Goal: Transaction & Acquisition: Book appointment/travel/reservation

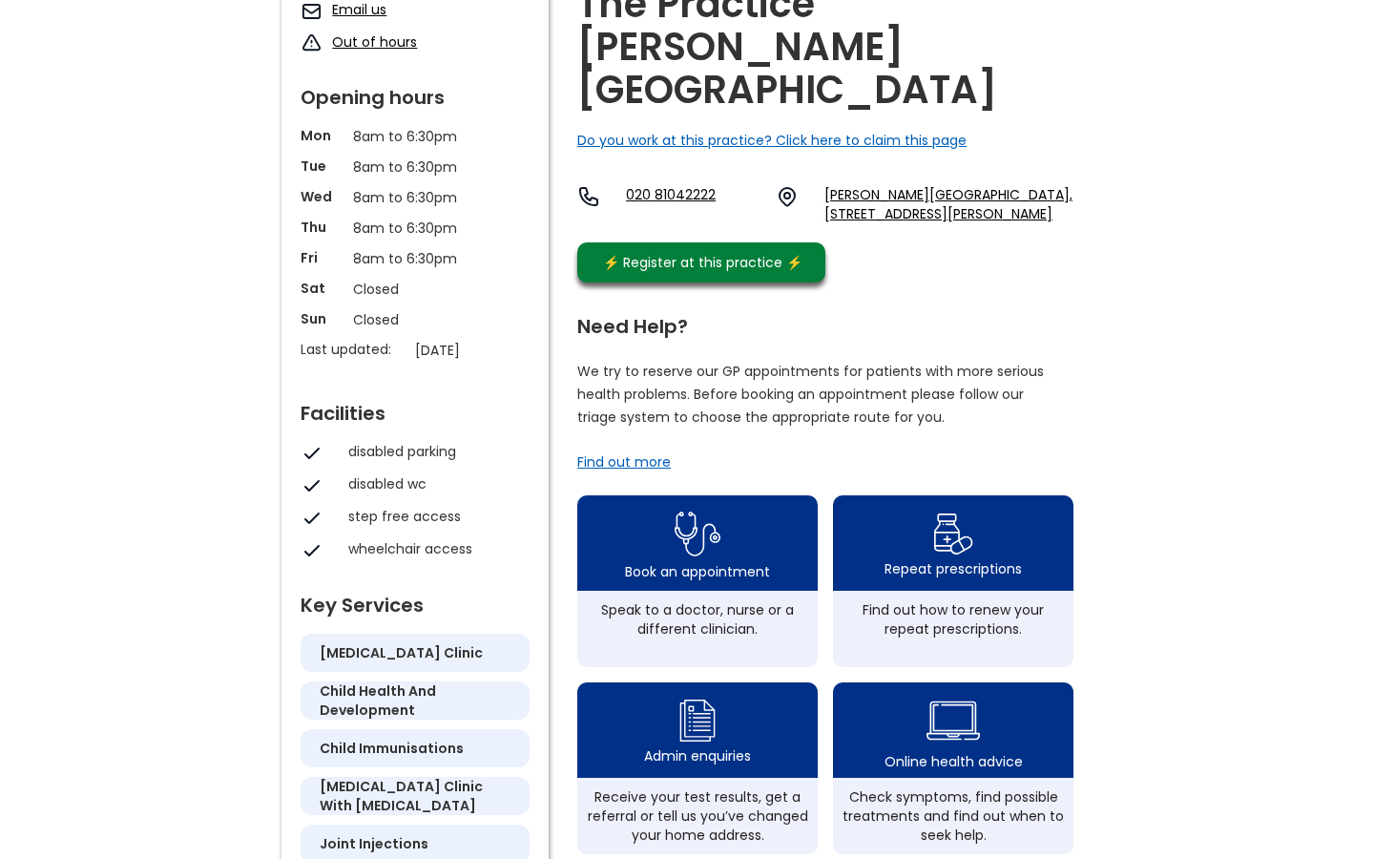
scroll to position [311, 0]
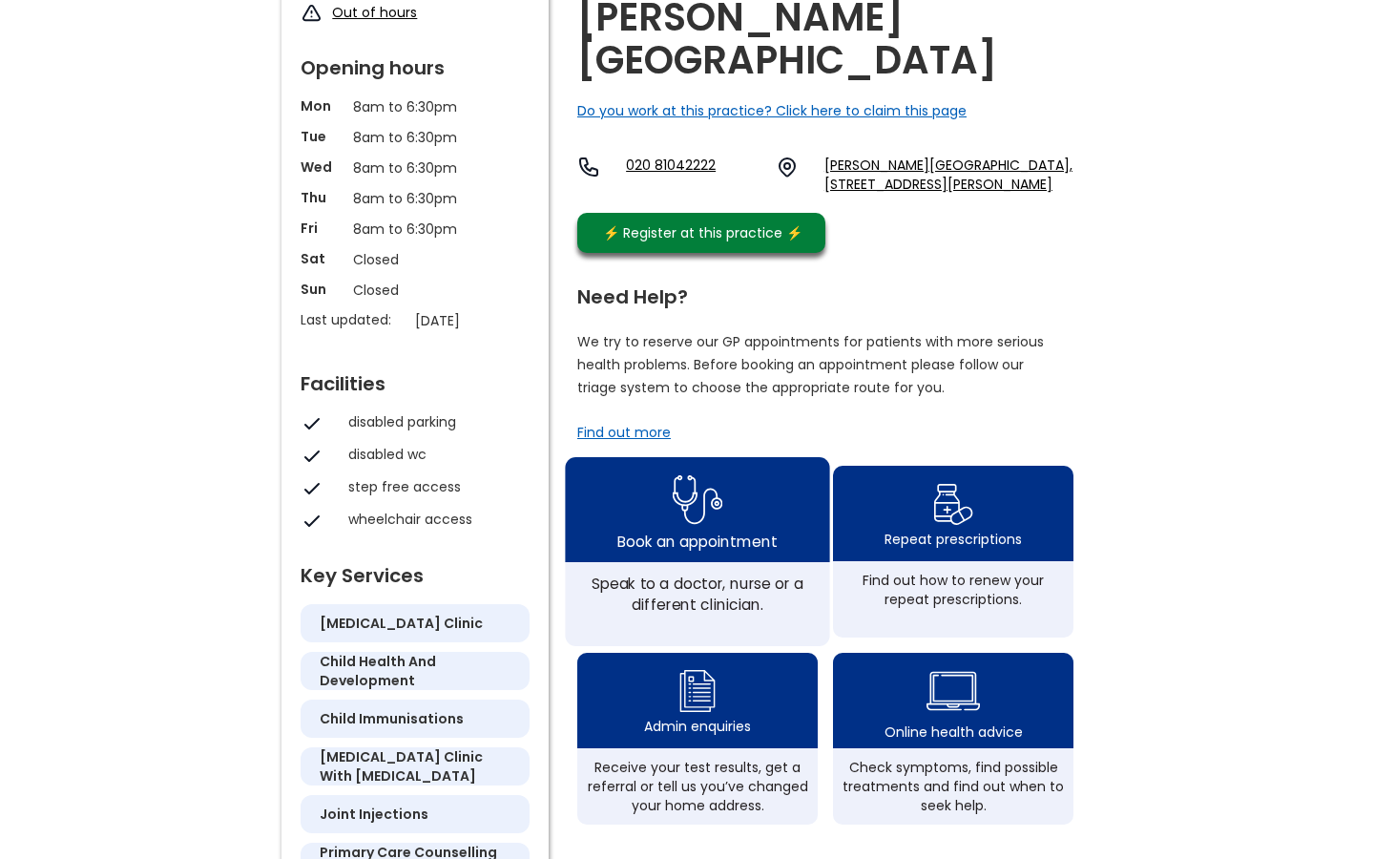
click at [718, 469] on img at bounding box center [698, 500] width 51 height 62
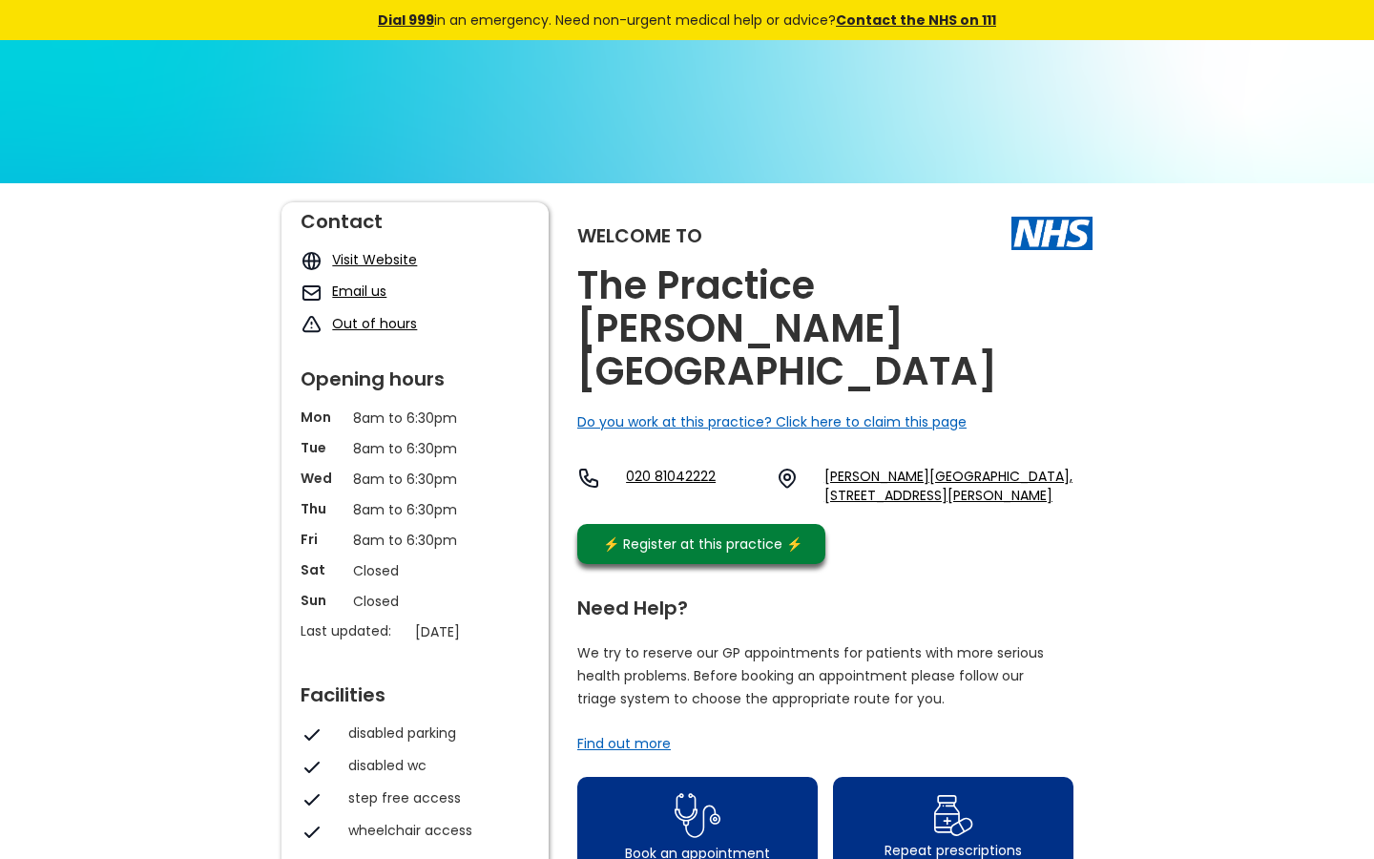
scroll to position [0, 0]
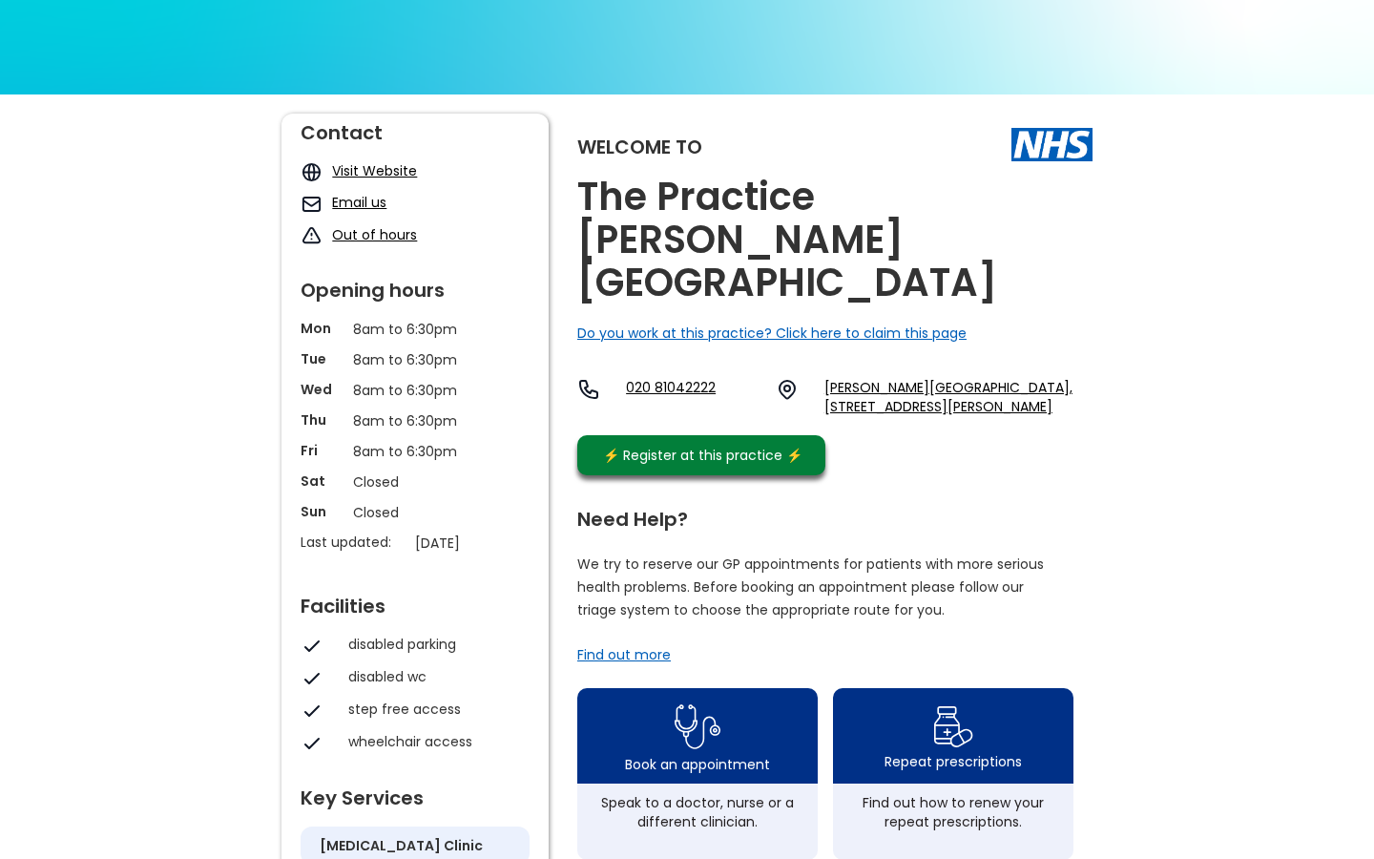
scroll to position [87, 0]
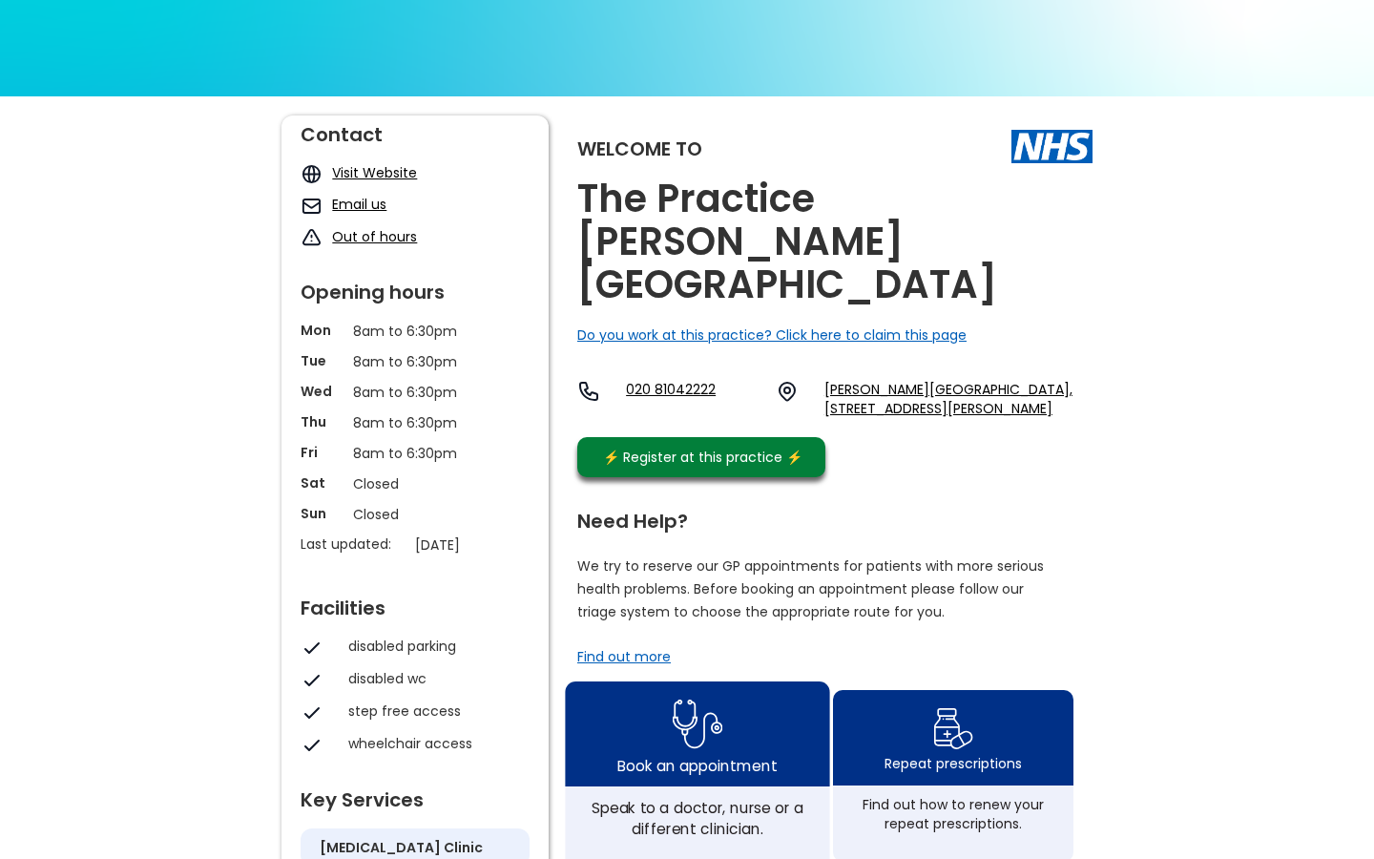
click at [721, 693] on img at bounding box center [698, 724] width 51 height 62
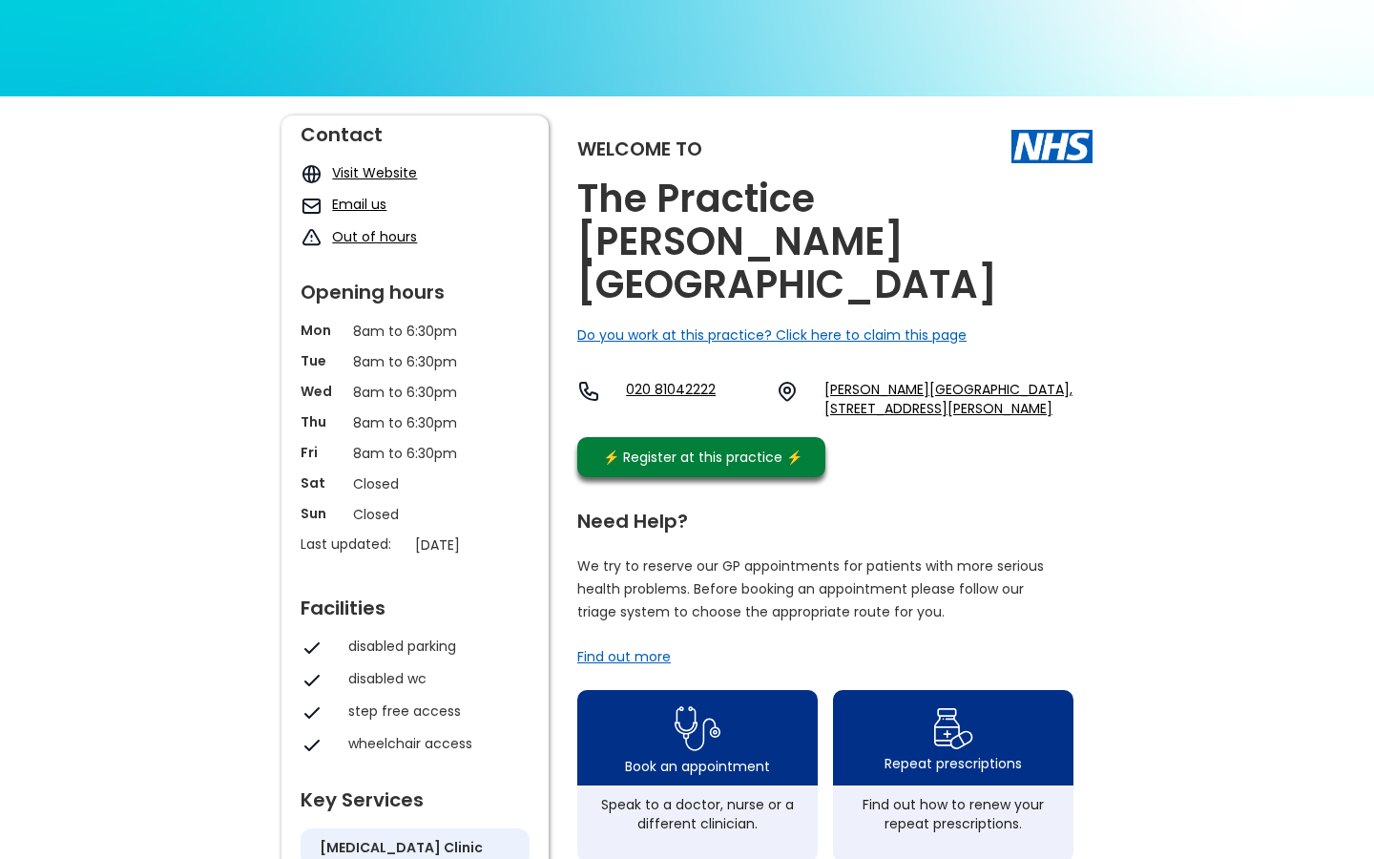
click at [650, 647] on div "Find out more" at bounding box center [624, 656] width 94 height 19
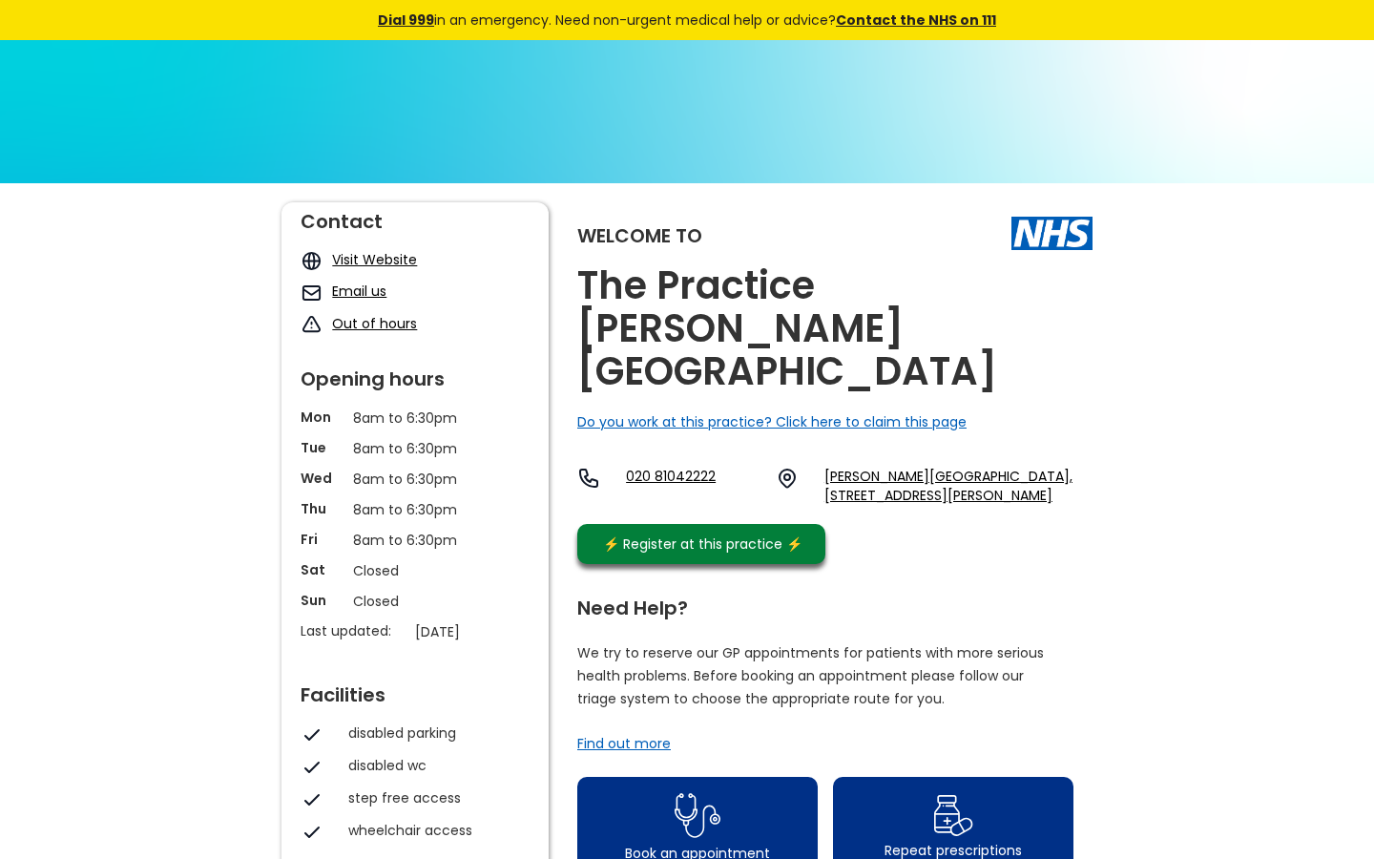
scroll to position [0, 0]
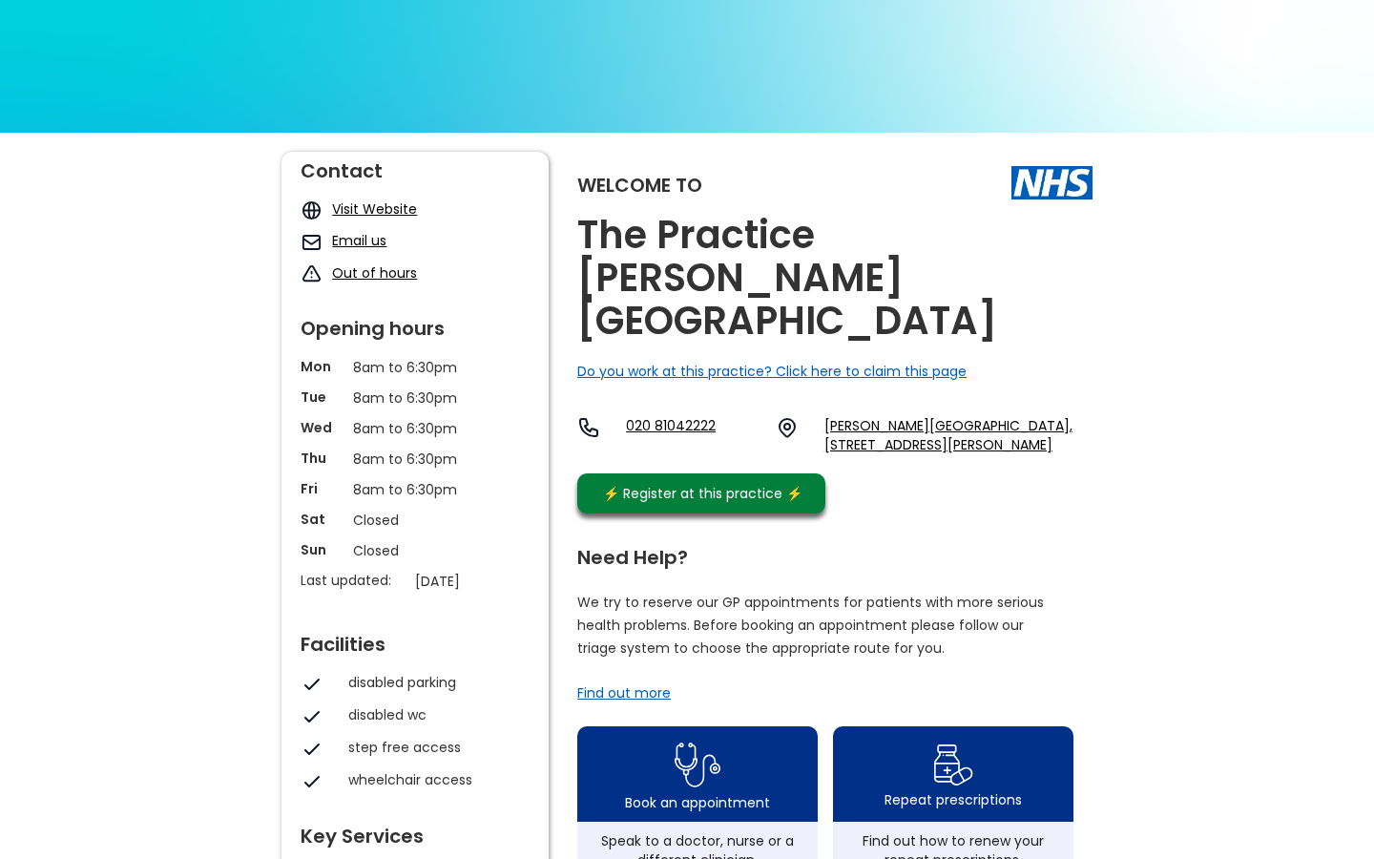
scroll to position [-2, 0]
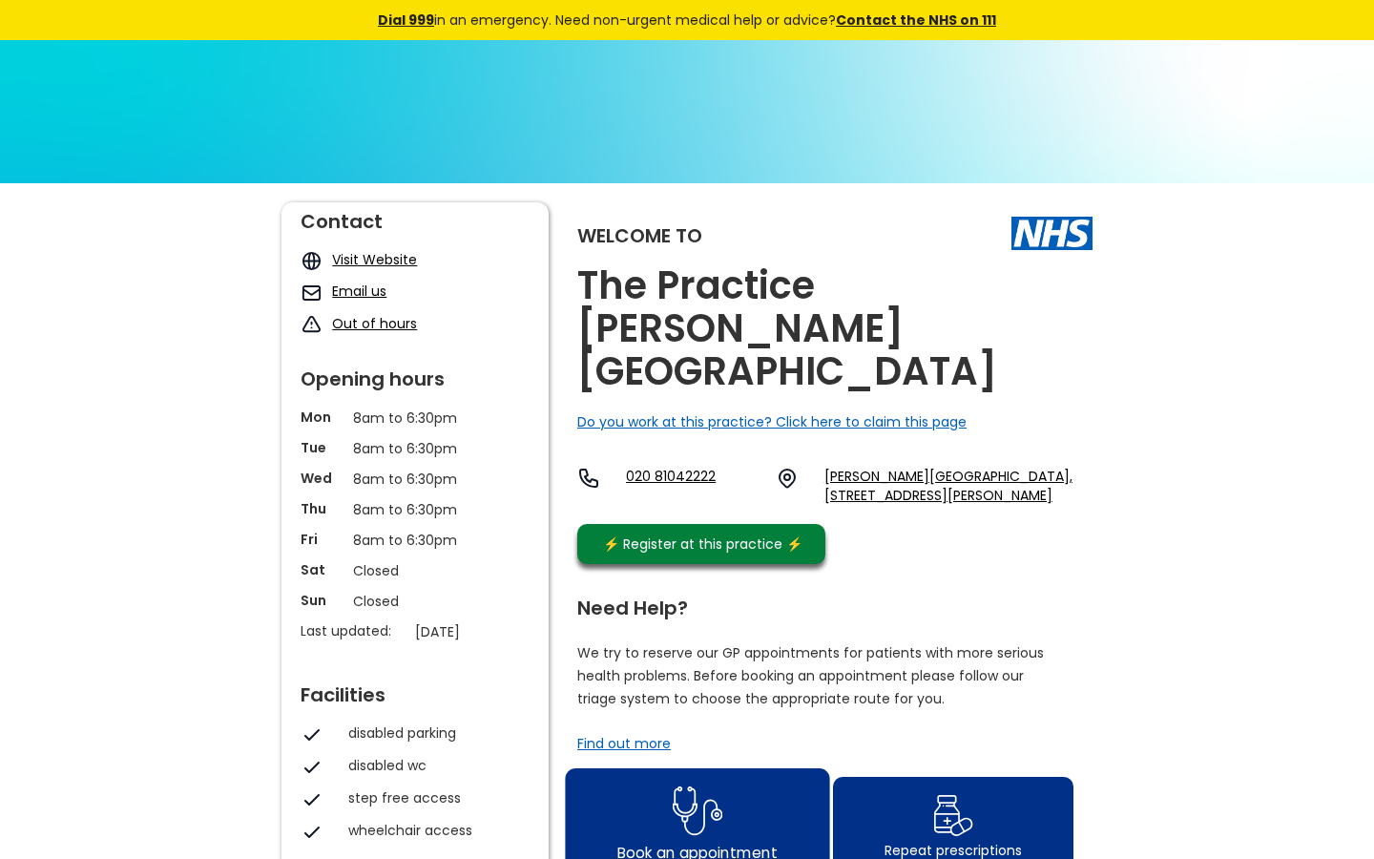
click at [730, 768] on div "Book an appointment" at bounding box center [697, 820] width 264 height 105
click at [1009, 467] on link "[PERSON_NAME][GEOGRAPHIC_DATA], [STREET_ADDRESS][PERSON_NAME]" at bounding box center [958, 486] width 268 height 38
click at [395, 259] on link "Visit Website" at bounding box center [374, 259] width 85 height 19
click at [388, 261] on link "Visit Website" at bounding box center [374, 259] width 85 height 19
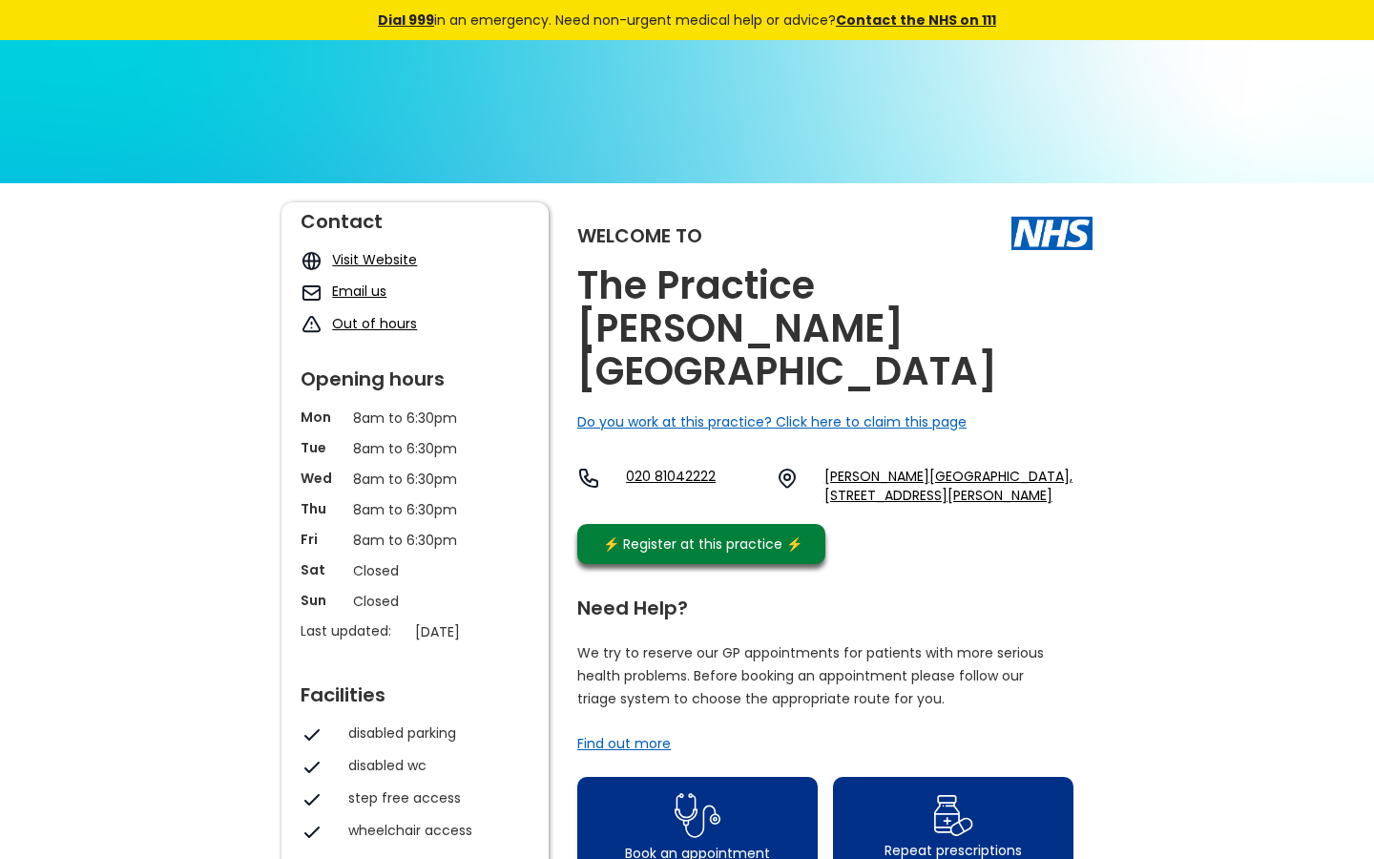
click at [360, 262] on link "Visit Website" at bounding box center [374, 259] width 85 height 19
click at [351, 255] on link "Visit Website" at bounding box center [374, 259] width 85 height 19
click at [736, 768] on div "Book an appointment" at bounding box center [697, 820] width 264 height 105
